Goal: Find specific page/section: Locate a particular part of the current website

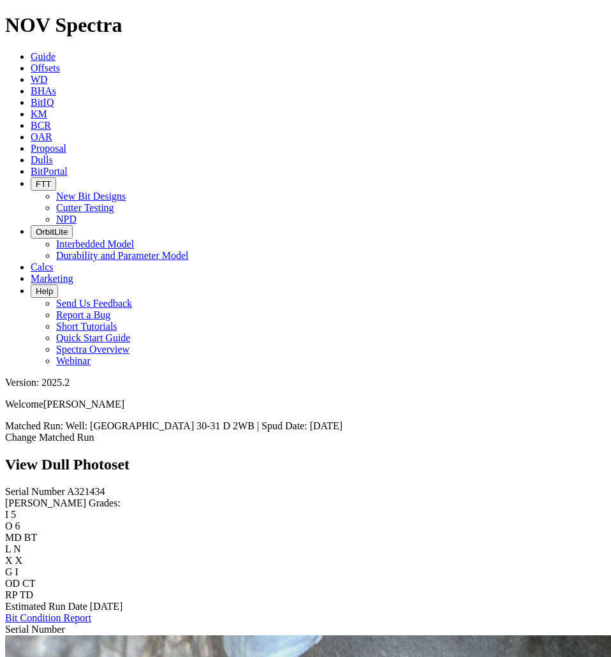
drag, startPoint x: 4, startPoint y: 340, endPoint x: 34, endPoint y: 470, distance: 132.8
click at [34, 486] on div "Serial Number A321434 RH Dull Grades: I 5 O 6 MD BT L N X X G I OD CT RP TD Est…" at bounding box center [305, 555] width 601 height 138
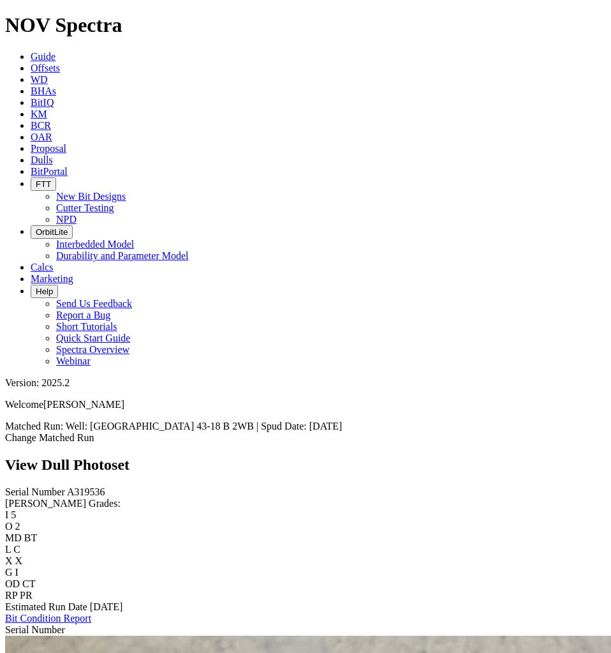
scroll to position [775, 0]
